Goal: Information Seeking & Learning: Learn about a topic

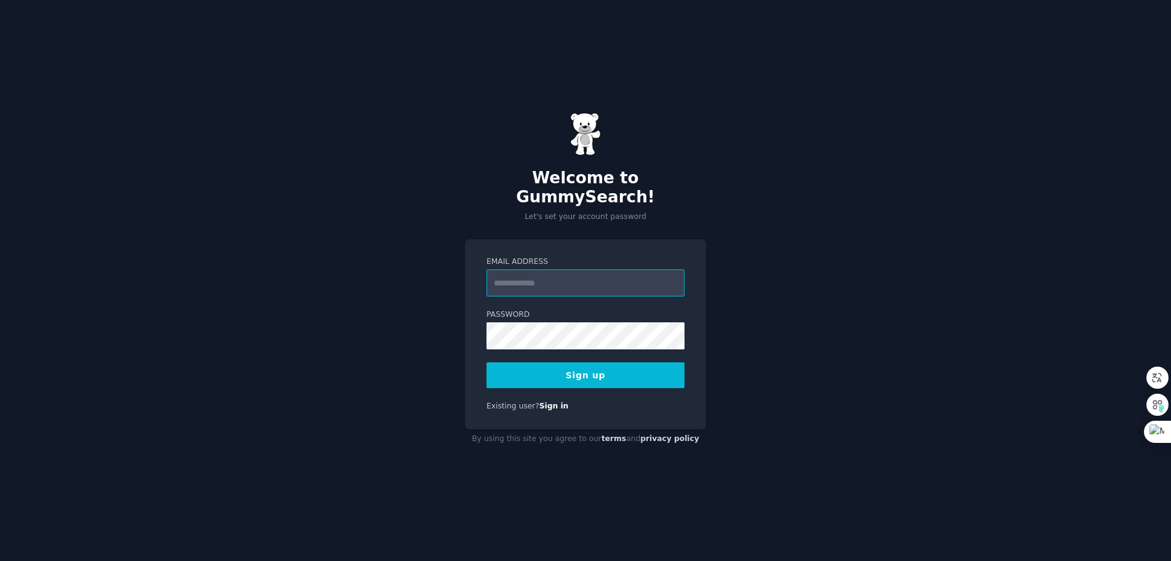
click at [552, 270] on input "Email Address" at bounding box center [585, 282] width 198 height 27
type input "**********"
click at [588, 362] on button "Sign up" at bounding box center [585, 375] width 198 height 26
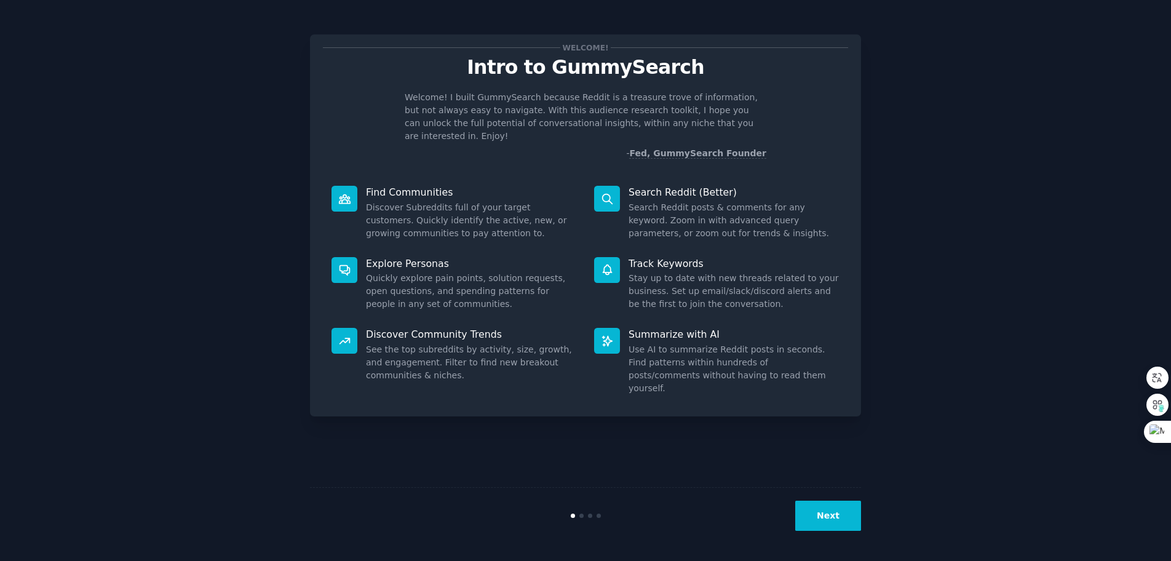
drag, startPoint x: 822, startPoint y: 520, endPoint x: 929, endPoint y: 289, distance: 255.1
click at [929, 289] on div "Welcome! Intro to GummySearch Welcome! I built GummySearch because Reddit is a …" at bounding box center [585, 280] width 1137 height 526
click at [836, 520] on button "Next" at bounding box center [828, 516] width 66 height 30
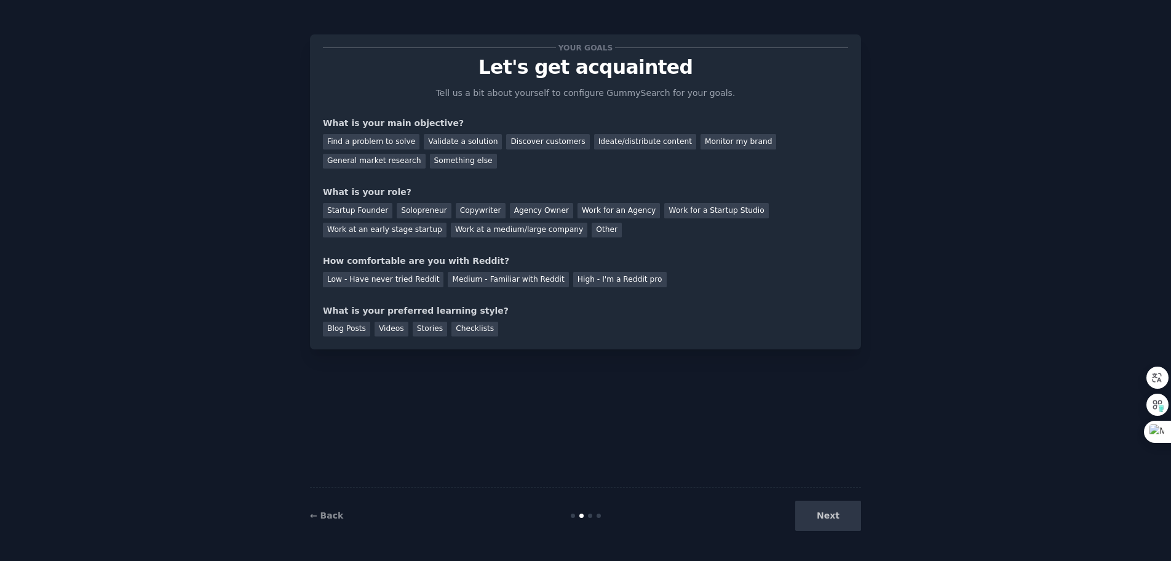
click at [836, 521] on div "Next" at bounding box center [769, 516] width 184 height 30
click at [443, 138] on div "Validate a solution" at bounding box center [463, 141] width 78 height 15
click at [456, 208] on div "Copywriter" at bounding box center [481, 210] width 50 height 15
click at [701, 143] on div "Monitor my brand" at bounding box center [739, 141] width 76 height 15
click at [506, 135] on div "Discover customers" at bounding box center [547, 141] width 83 height 15
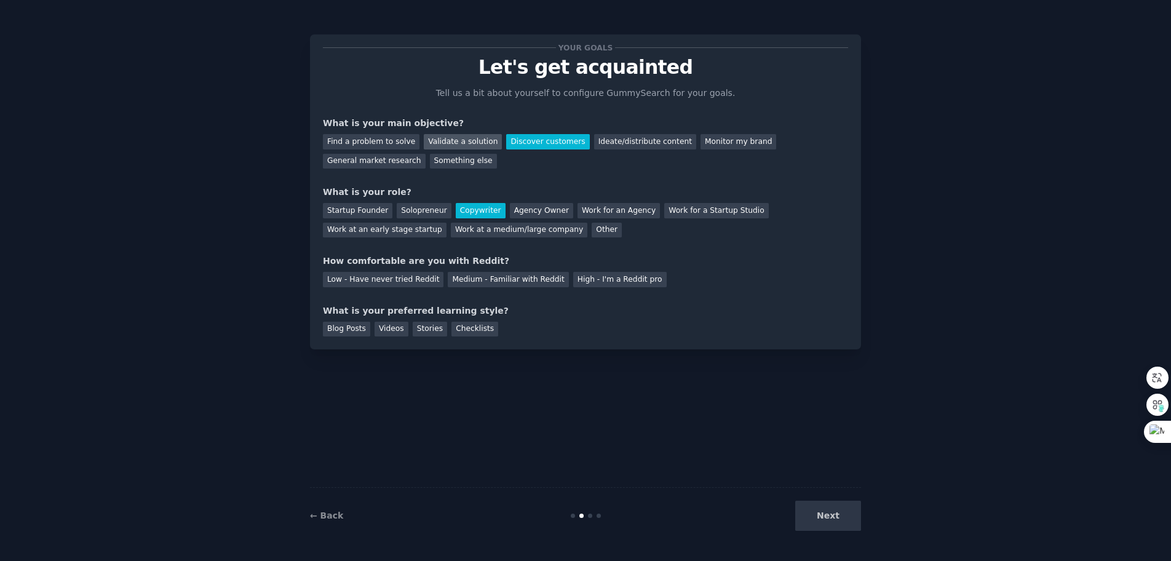
click at [437, 144] on div "Validate a solution" at bounding box center [463, 141] width 78 height 15
click at [380, 143] on div "Find a problem to solve" at bounding box center [371, 141] width 97 height 15
click at [410, 208] on div "Solopreneur" at bounding box center [424, 210] width 54 height 15
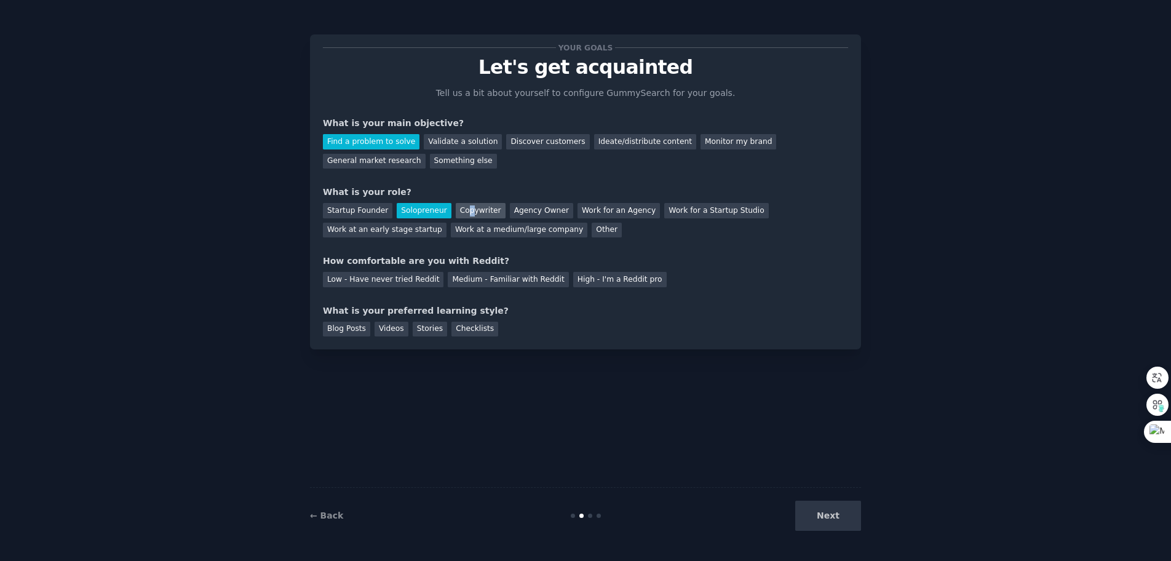
click at [459, 208] on div "Copywriter" at bounding box center [481, 210] width 50 height 15
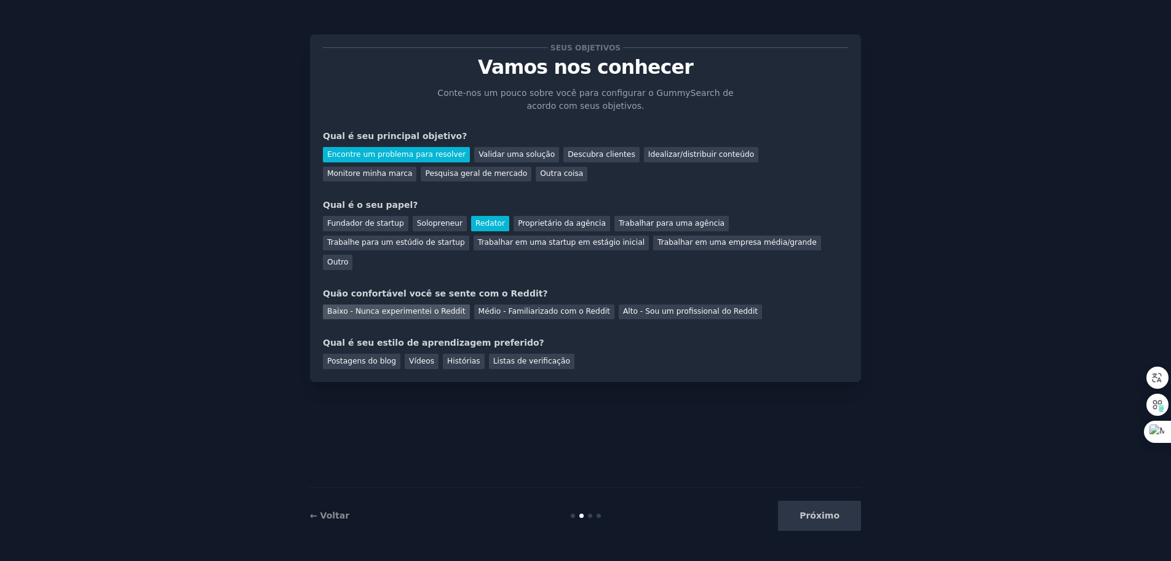
click at [384, 307] on font "Baixo - Nunca experimentei o Reddit" at bounding box center [396, 311] width 138 height 9
click at [364, 357] on font "Postagens do blog" at bounding box center [361, 361] width 69 height 9
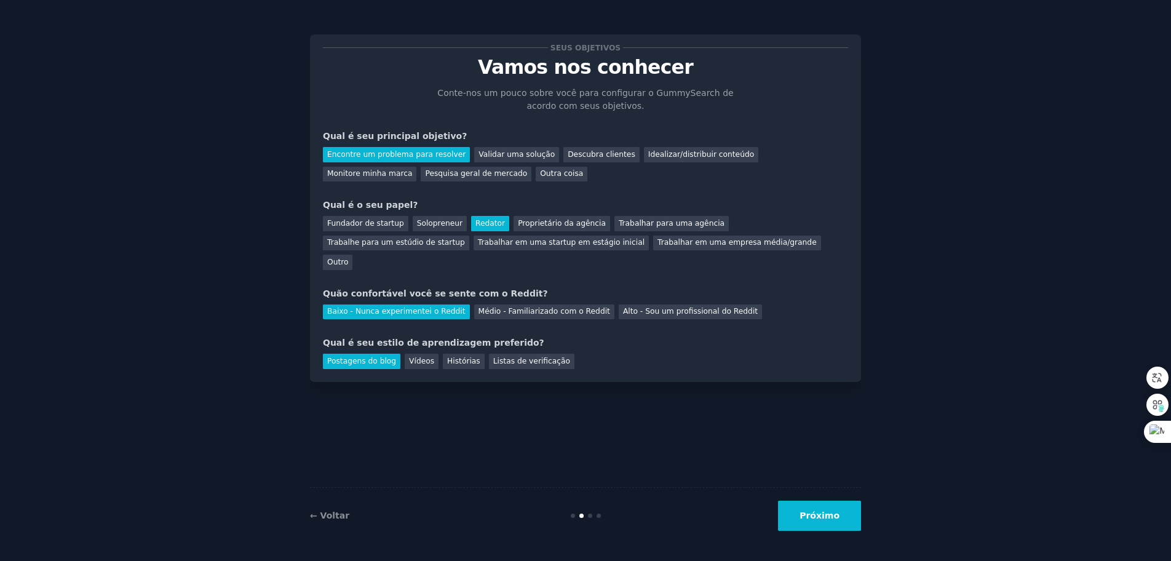
click at [804, 511] on button "Próximo" at bounding box center [819, 516] width 83 height 30
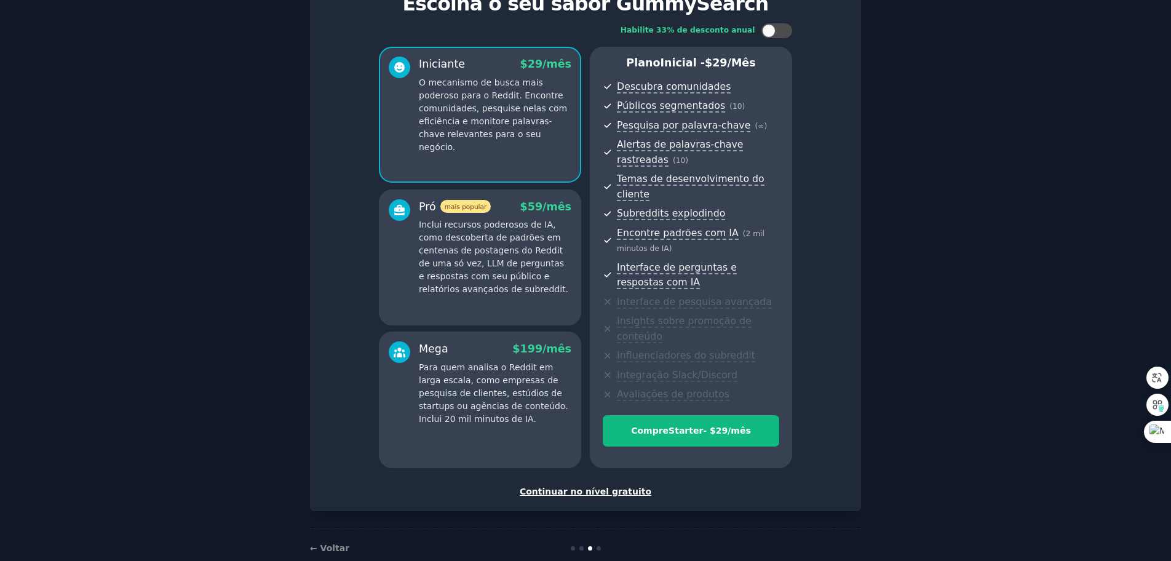
scroll to position [72, 0]
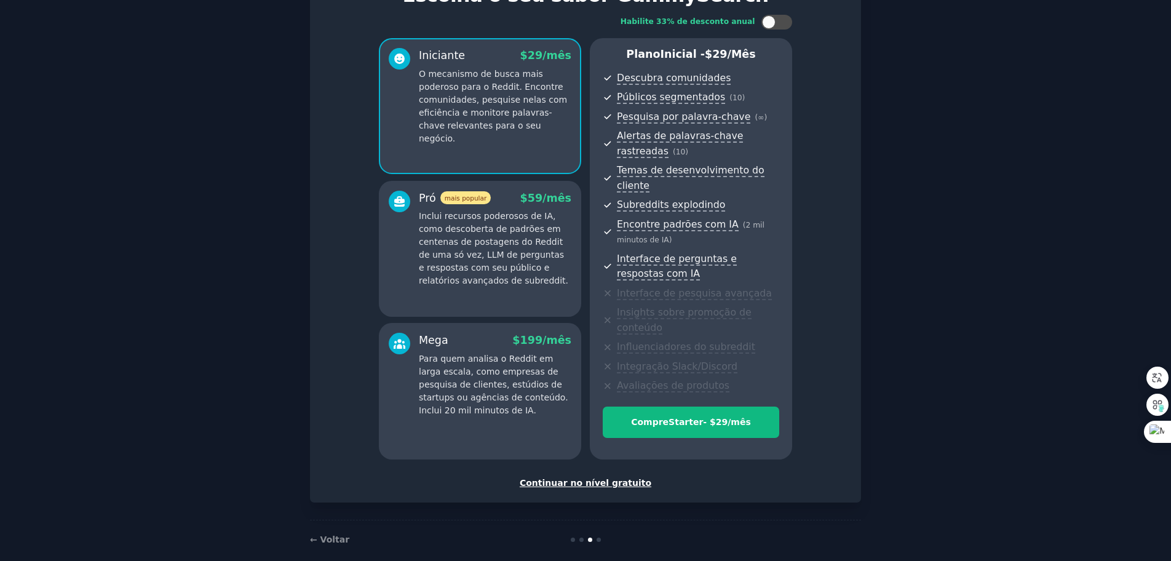
click at [597, 478] on font "Continuar no nível gratuito" at bounding box center [586, 483] width 132 height 10
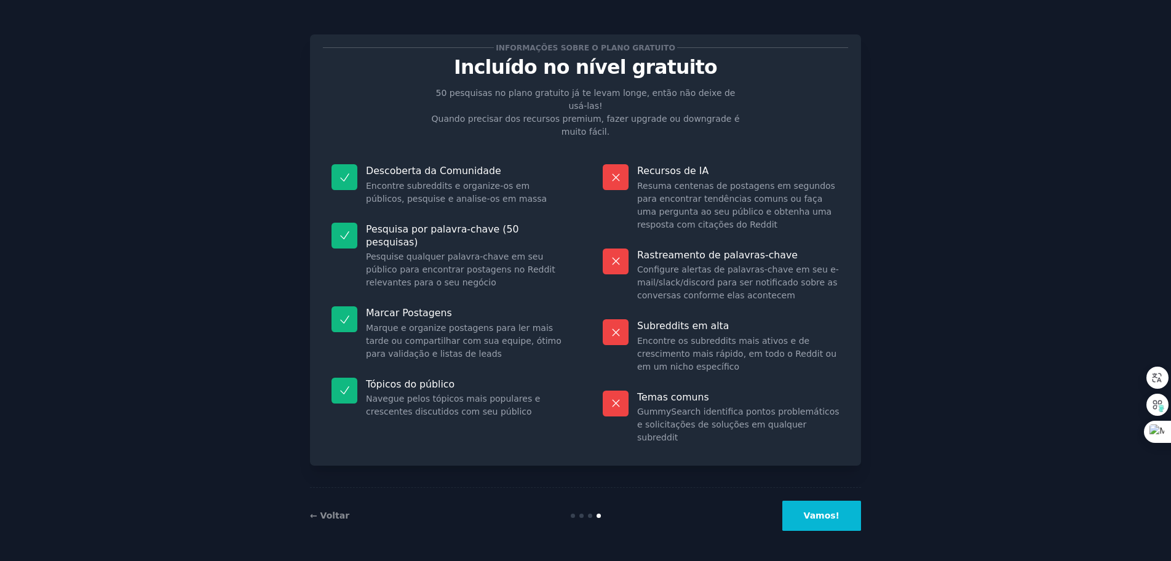
click at [822, 511] on font "Vamos!" at bounding box center [822, 515] width 36 height 10
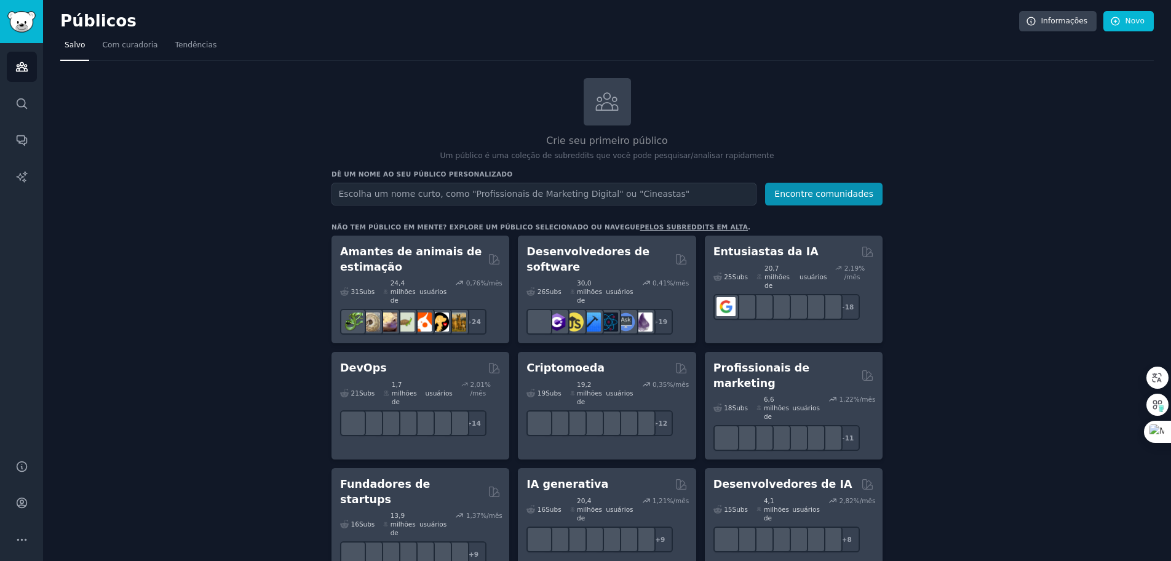
click at [656, 187] on input "text" at bounding box center [544, 194] width 425 height 23
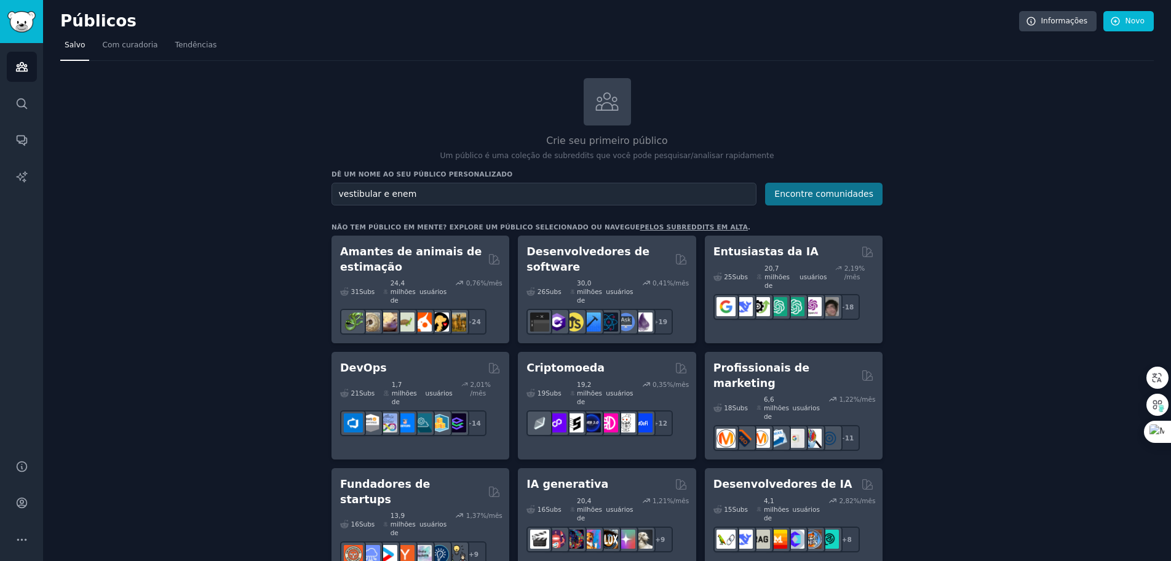
type input "vestibular e enem"
click at [810, 199] on font "Encontre comunidades" at bounding box center [823, 194] width 99 height 10
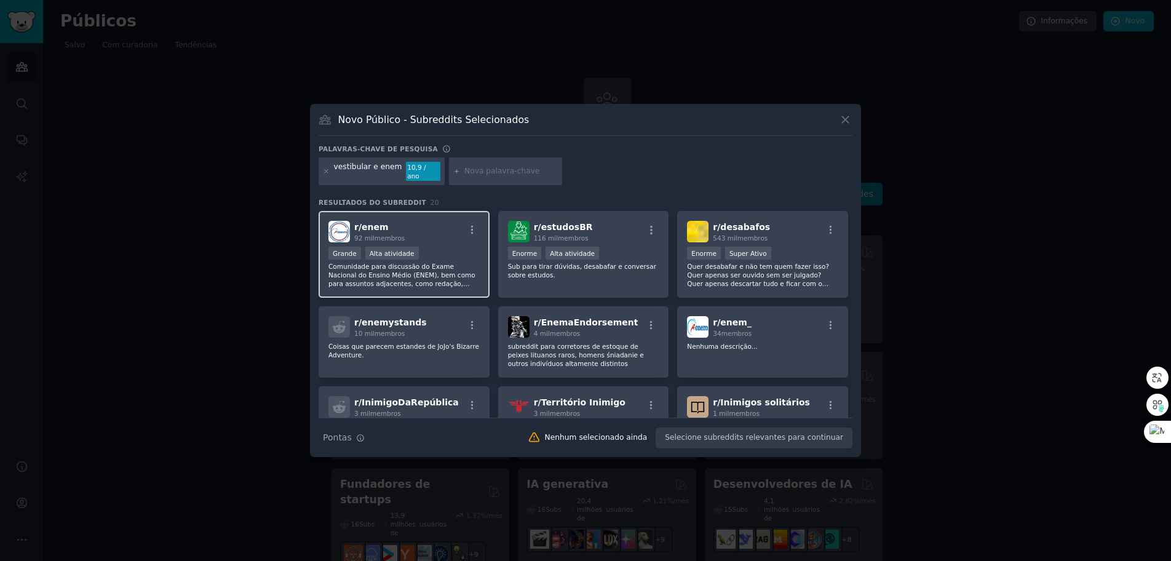
click at [445, 272] on font "Comunidade para discussão do Exame Nacional do Ensino Médio (ENEM), bem como pa…" at bounding box center [401, 288] width 147 height 50
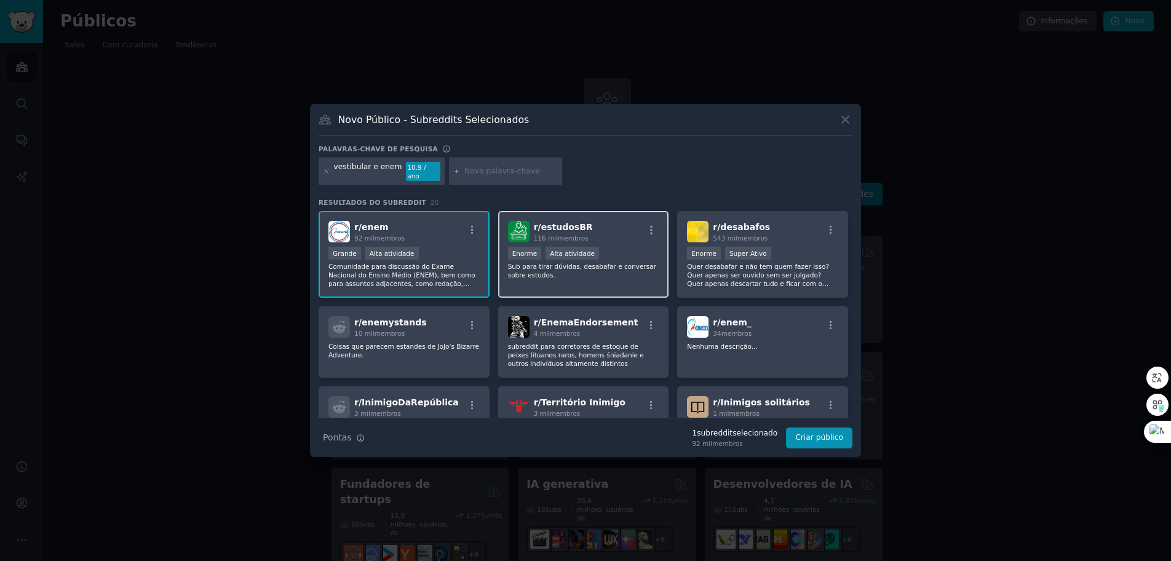
click at [550, 284] on div "r/ estudosBR 116 mil membros Enorme Alta atividade Sub para tirar dúvidas, desa…" at bounding box center [583, 254] width 171 height 87
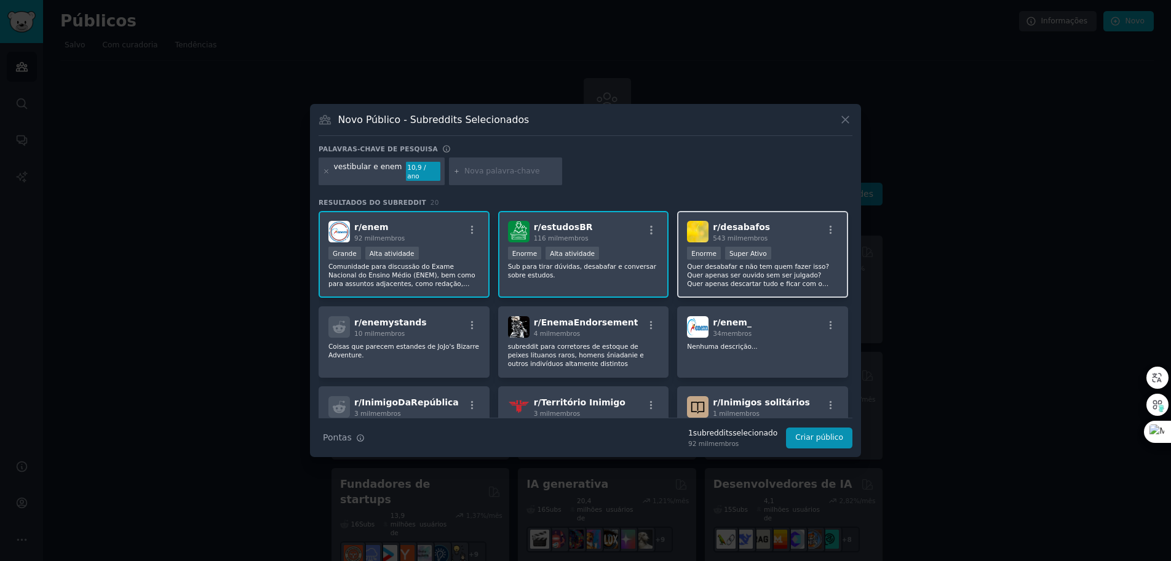
click at [680, 274] on div "r/ desabafos 543 mil membros Enorme Super Ativo Quer desabafar e não tem quem f…" at bounding box center [762, 254] width 171 height 87
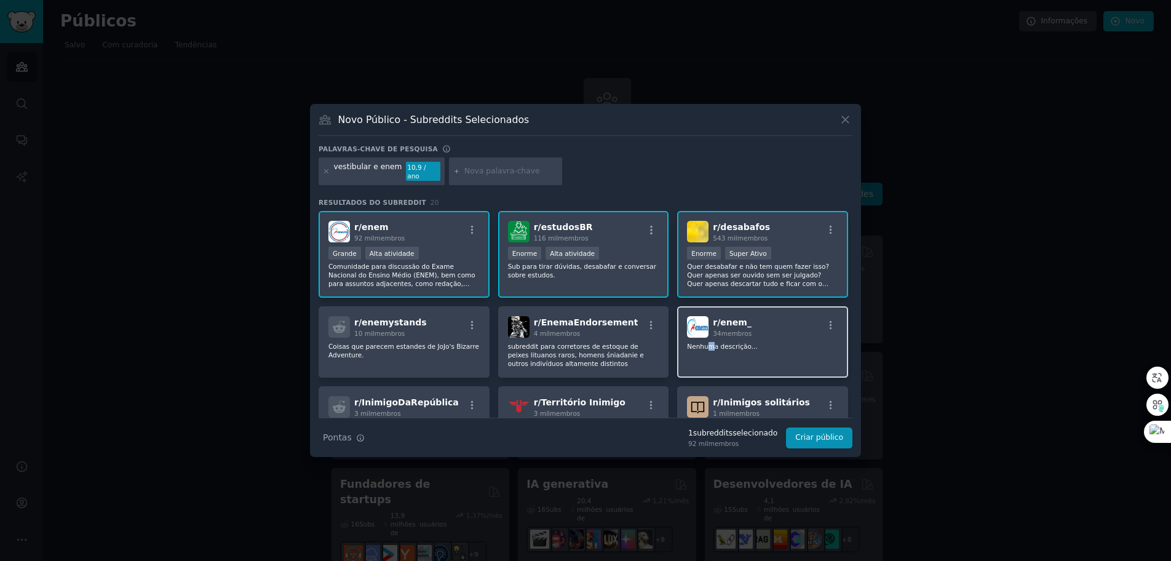
click at [710, 346] on div "r/ enem_ 34 membros Nenhuma descrição..." at bounding box center [762, 341] width 171 height 71
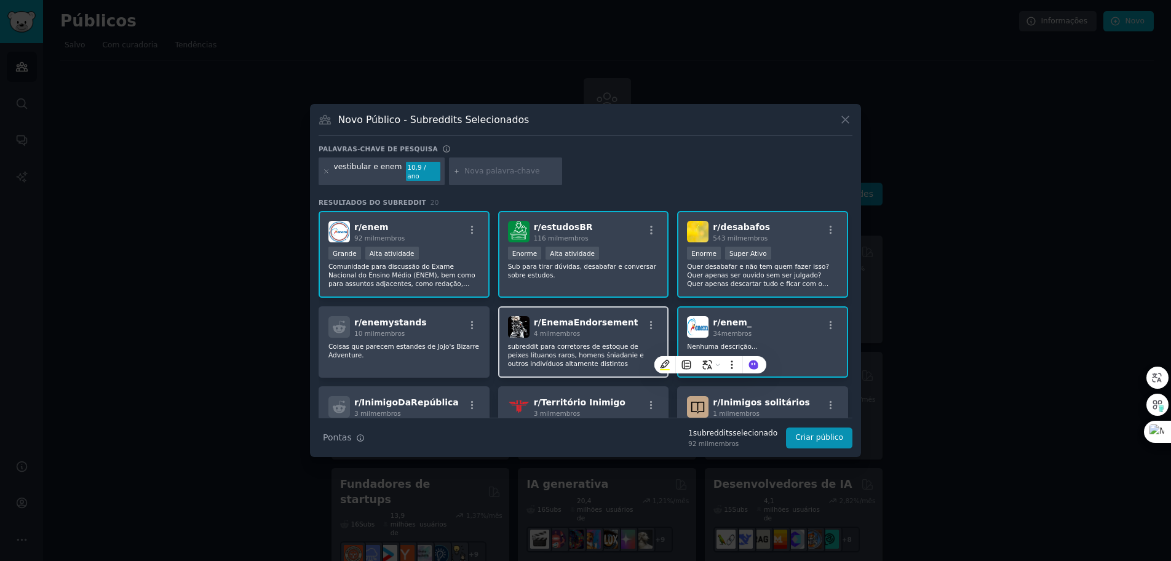
click at [563, 365] on div "r/ EnemaEndorsement 4 mil membros subreddit para corretores de estoque de peixe…" at bounding box center [583, 341] width 171 height 71
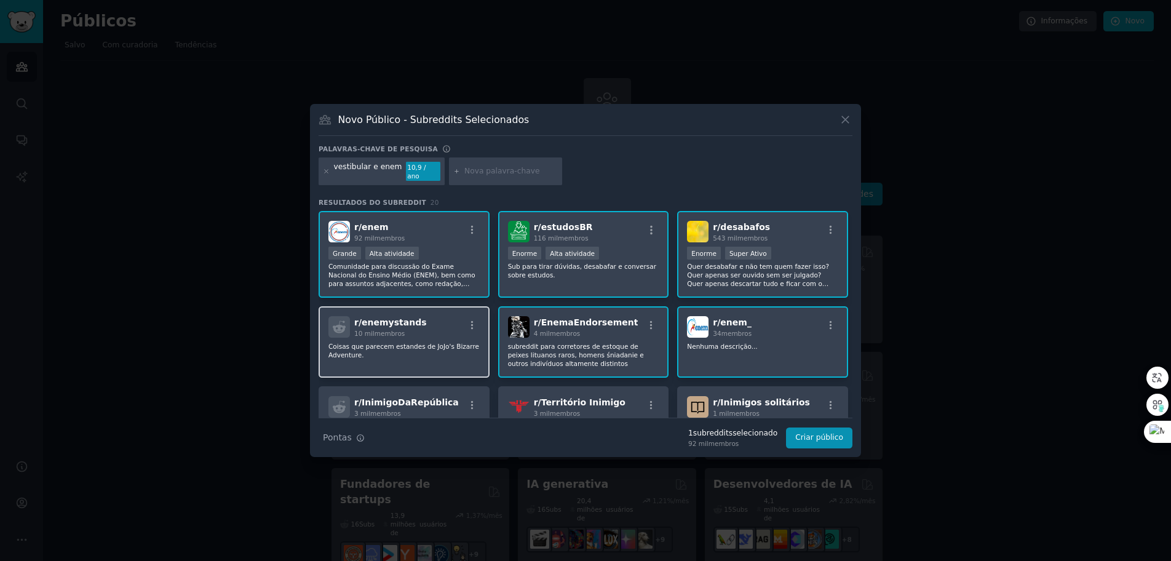
click at [424, 349] on p "Coisas que parecem estandes de JoJo's Bizarre Adventure." at bounding box center [403, 350] width 151 height 17
click at [443, 336] on div "r/ enemystands 10 mil membros Coisas que parecem estandes de JoJo's Bizarre Adv…" at bounding box center [404, 341] width 171 height 71
click at [458, 344] on font "Coisas que parecem estandes de JoJo's Bizarre Adventure." at bounding box center [403, 351] width 151 height 16
click at [603, 354] on font "subreddit para corretores de estoque de peixes lituanos raros, homens śniadanie…" at bounding box center [576, 355] width 136 height 25
click at [775, 267] on font "Quer desabafar e não tem quem fazer isso? Quer apenas ser ouvido sem ser julgad…" at bounding box center [762, 288] width 151 height 50
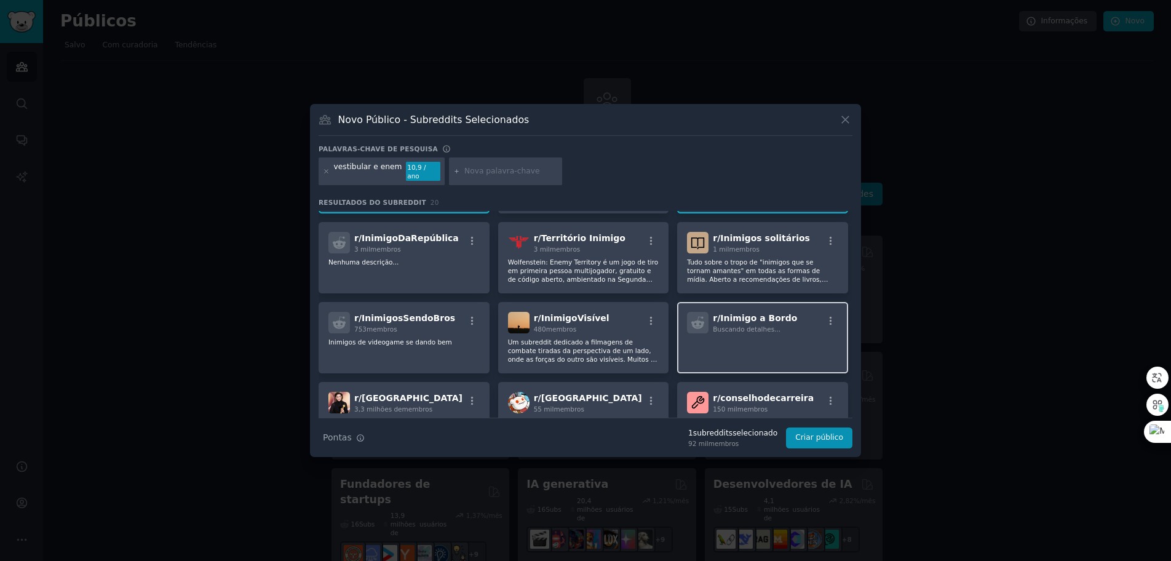
scroll to position [328, 0]
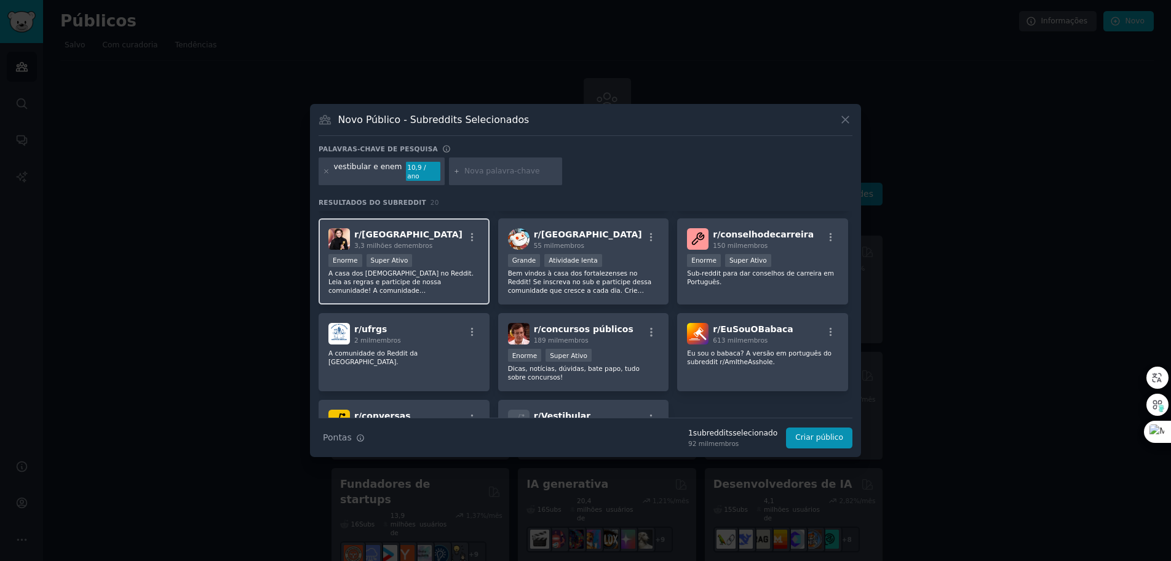
click at [427, 256] on div "Enorme Super Ativo" at bounding box center [403, 261] width 151 height 15
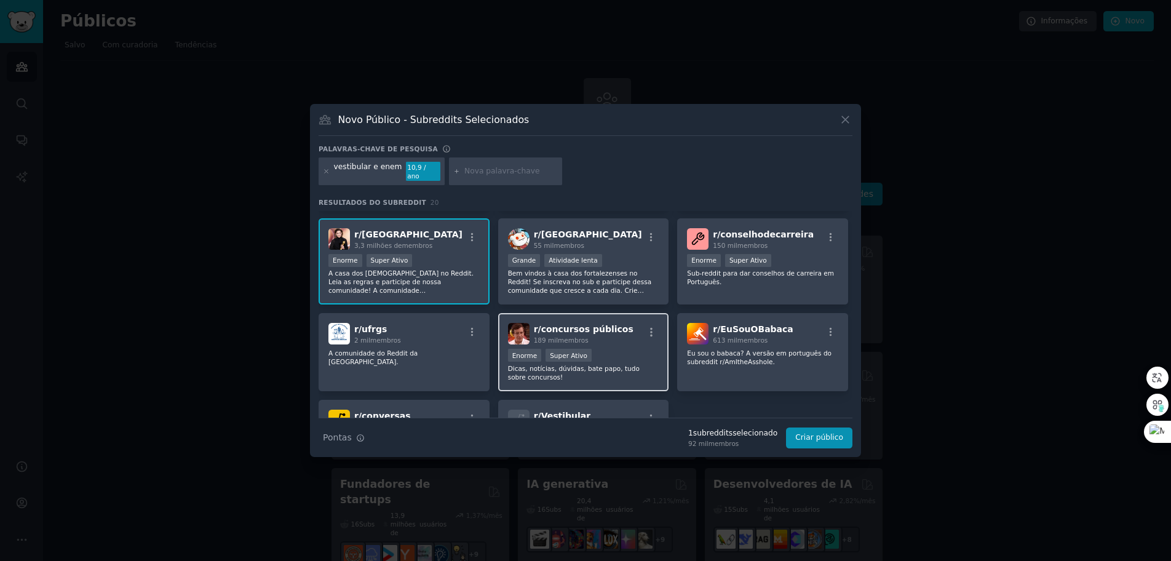
click at [623, 331] on div "r/ concursos públicos 189 mil membros" at bounding box center [583, 334] width 151 height 22
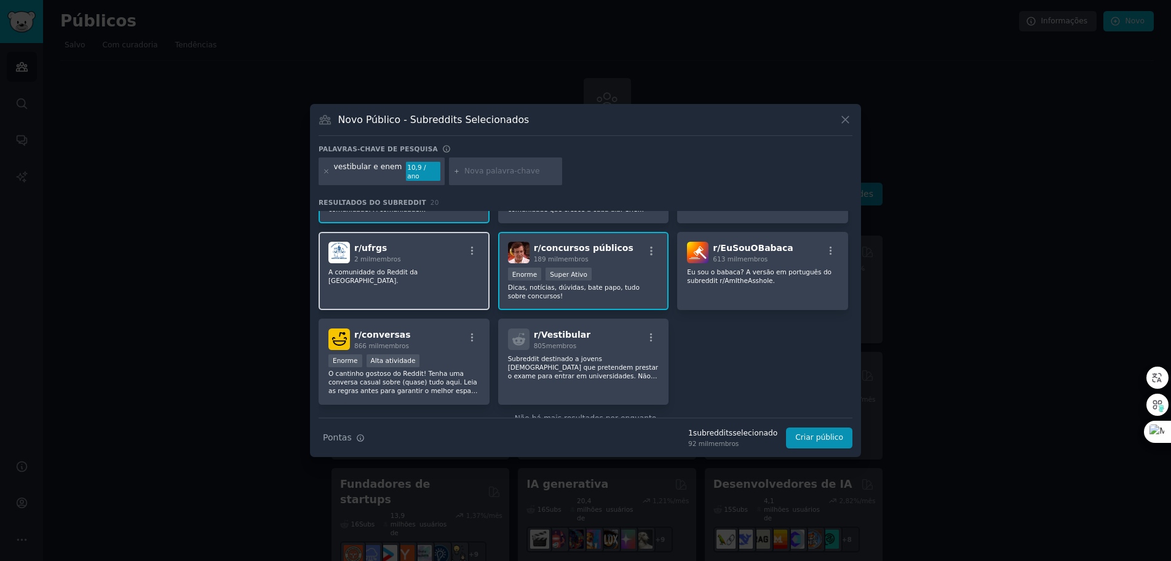
scroll to position [439, 0]
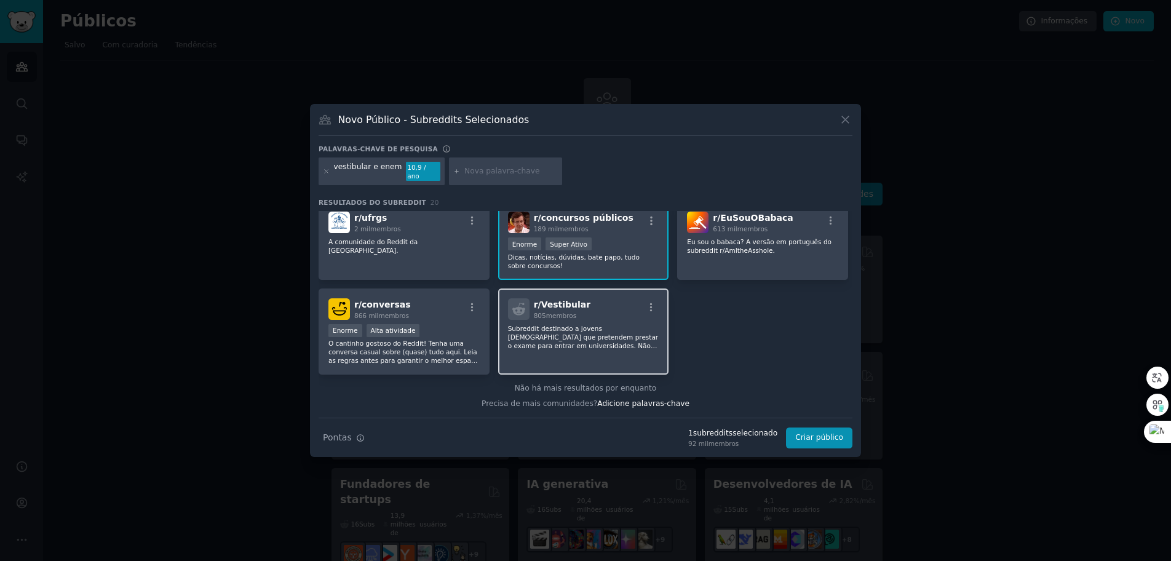
click at [563, 339] on font "Subreddit destinado a jovens [DEMOGRAPHIC_DATA] que pretendem prestar o exame p…" at bounding box center [583, 346] width 151 height 42
click at [819, 433] on font "Criar público" at bounding box center [819, 437] width 48 height 9
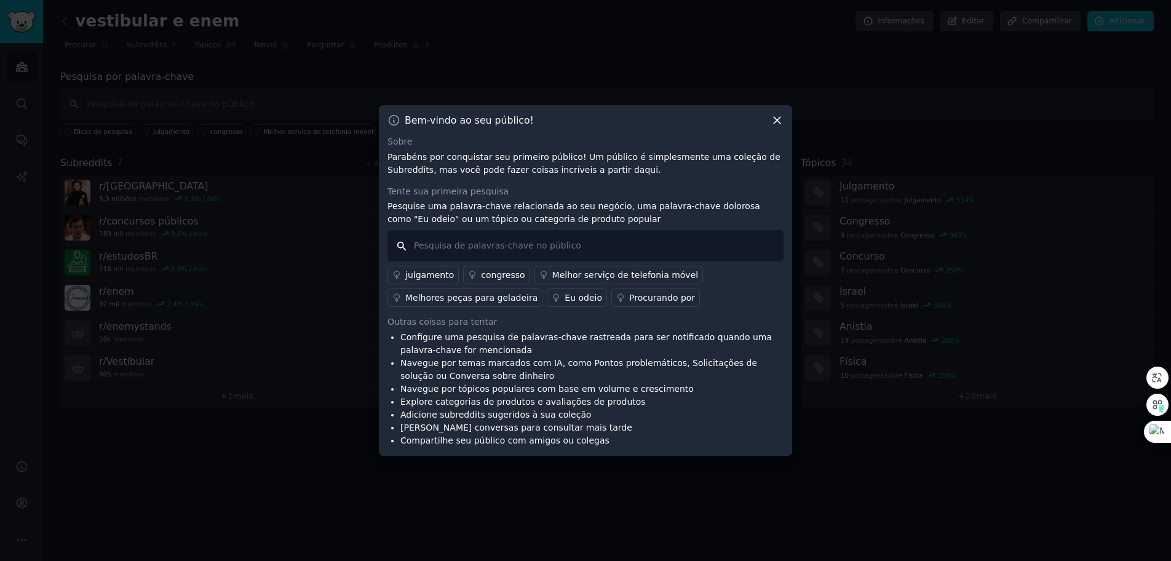
click at [607, 244] on input "text" at bounding box center [585, 245] width 396 height 31
type input "vestibular"
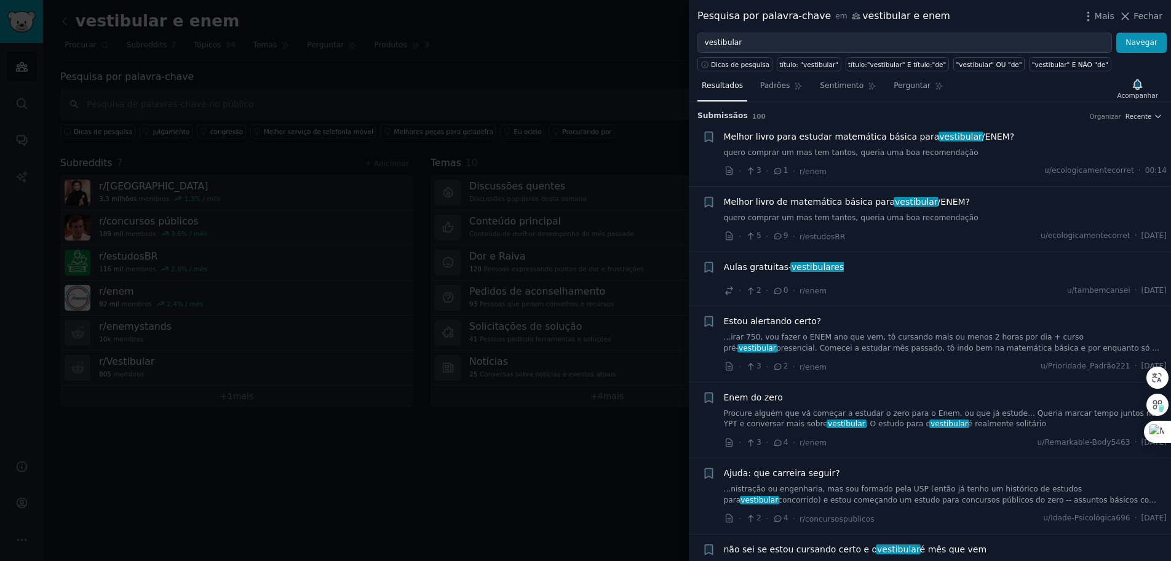
scroll to position [492, 0]
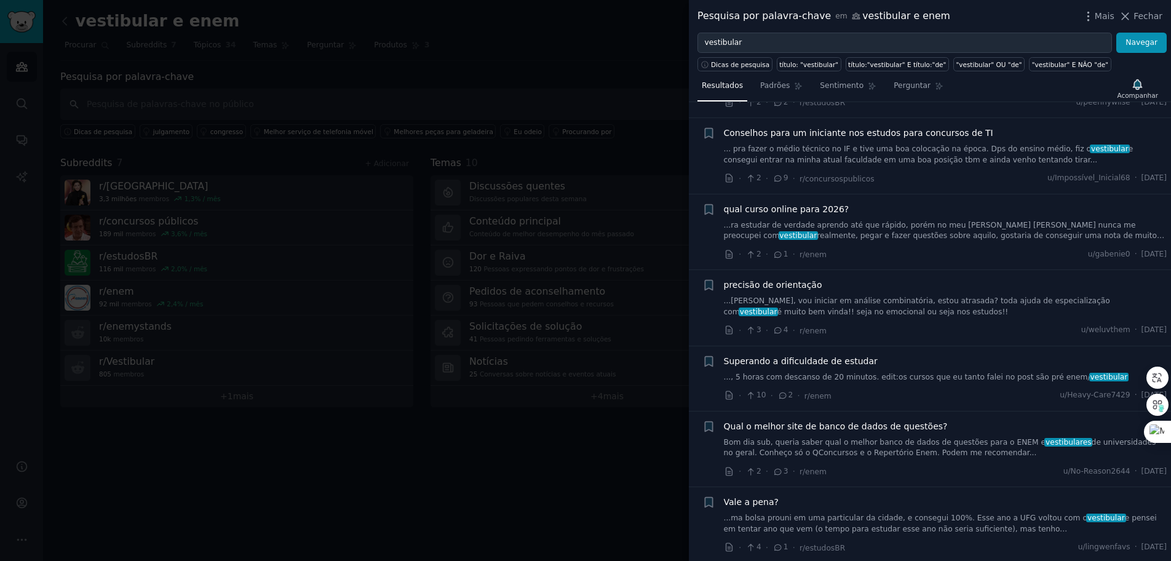
click at [381, 57] on div at bounding box center [585, 280] width 1171 height 561
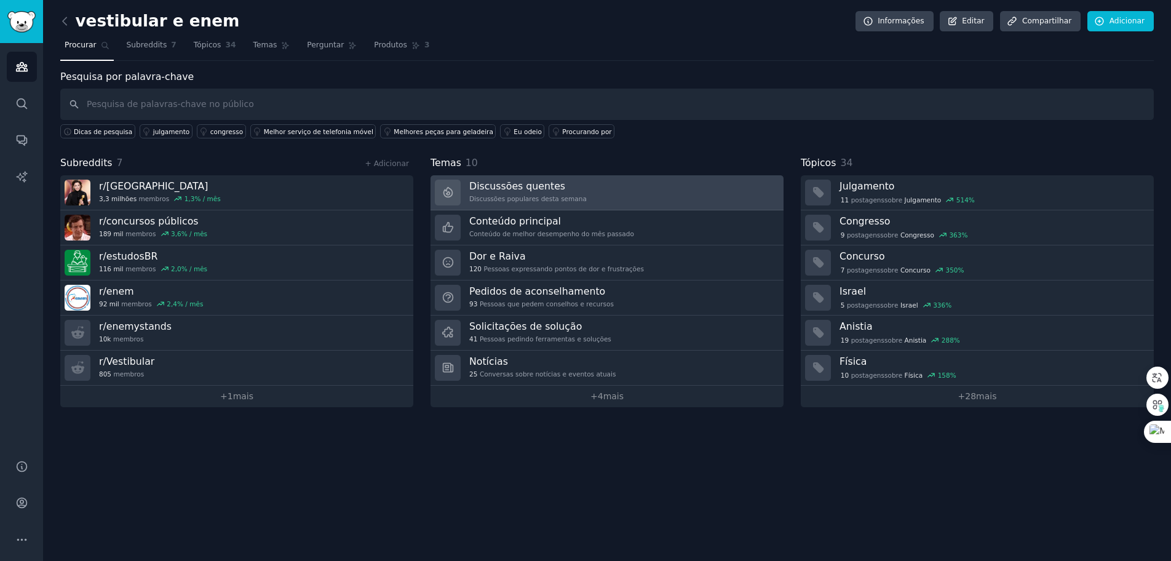
click at [491, 185] on font "Discussões quentes" at bounding box center [517, 186] width 96 height 12
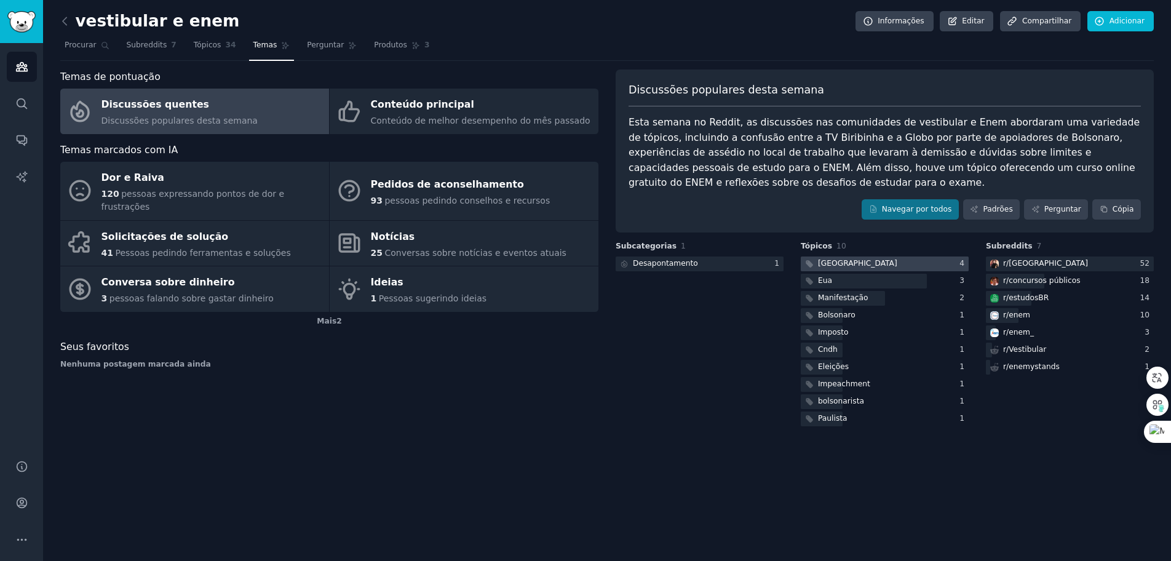
click at [822, 260] on font "[GEOGRAPHIC_DATA]" at bounding box center [857, 263] width 79 height 9
